Goal: Task Accomplishment & Management: Manage account settings

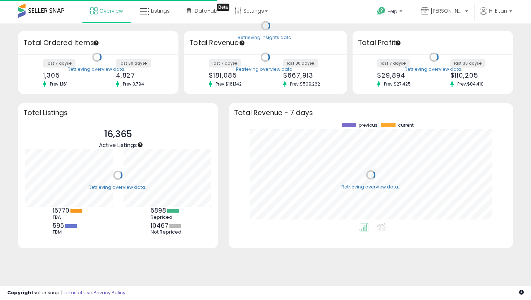
scroll to position [100, 270]
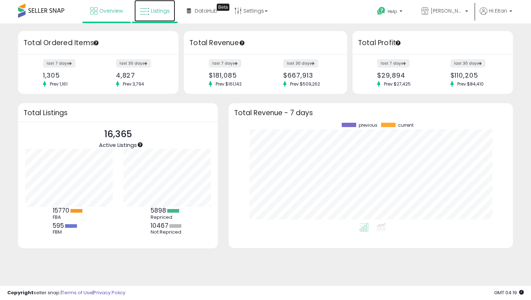
click at [160, 17] on link "Listings" at bounding box center [154, 11] width 41 height 22
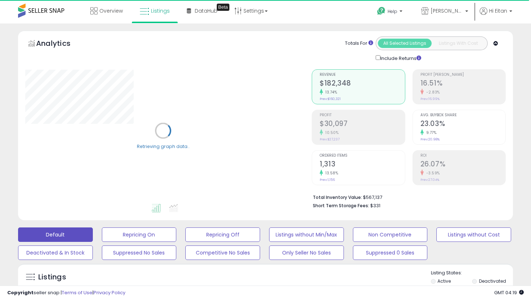
scroll to position [104, 0]
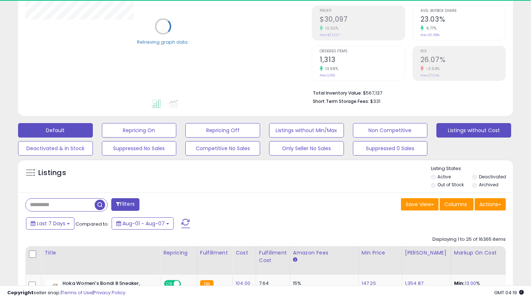
click at [177, 128] on button "Listings without Cost" at bounding box center [139, 130] width 75 height 14
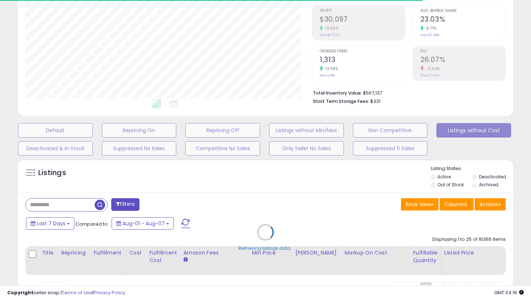
scroll to position [148, 287]
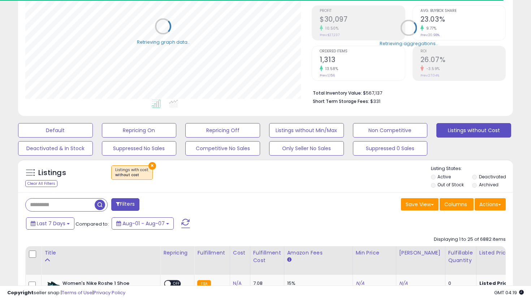
click at [439, 186] on label "Out of Stock" at bounding box center [451, 185] width 26 height 6
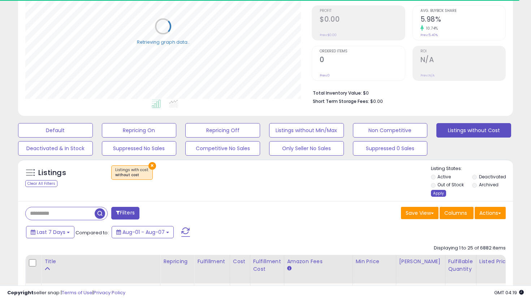
click at [437, 194] on div "Apply" at bounding box center [438, 193] width 15 height 7
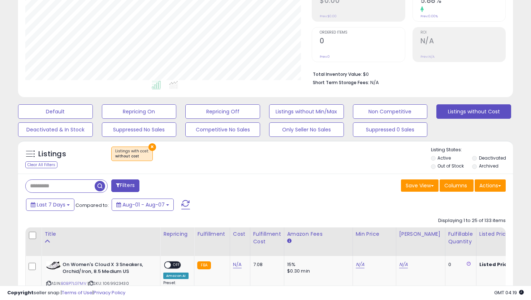
scroll to position [0, 0]
